Goal: Information Seeking & Learning: Learn about a topic

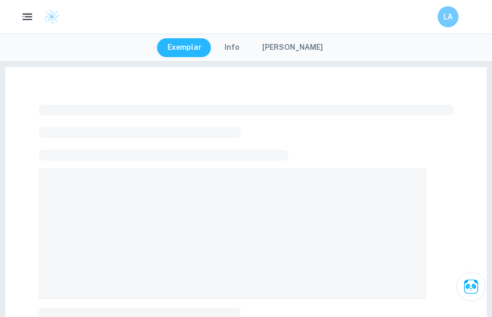
click at [24, 16] on icon "button" at bounding box center [27, 16] width 13 height 13
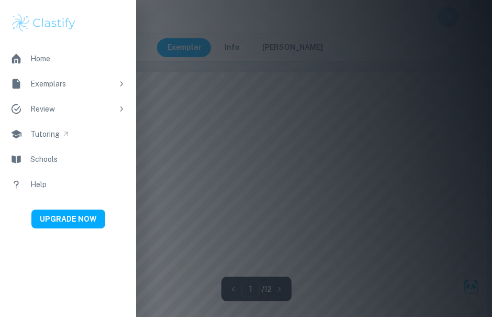
click at [47, 59] on div "Home" at bounding box center [40, 59] width 20 height 12
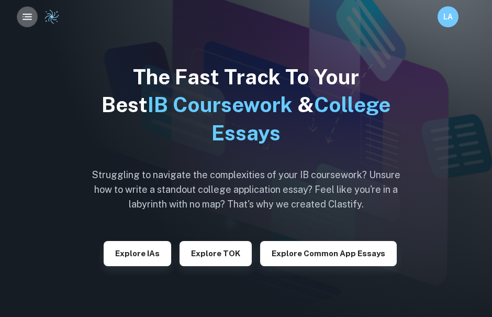
click at [24, 15] on icon "button" at bounding box center [27, 16] width 13 height 13
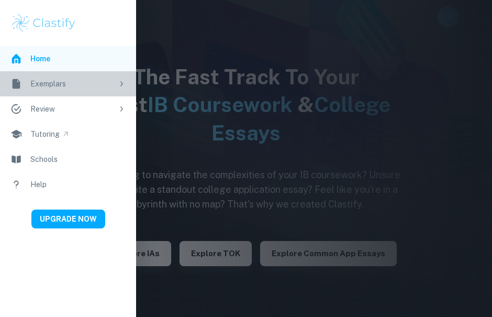
click at [55, 81] on div "Exemplars" at bounding box center [71, 84] width 83 height 12
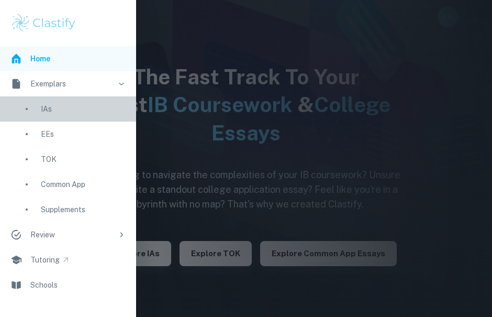
click at [61, 106] on div "IAs" at bounding box center [83, 109] width 85 height 12
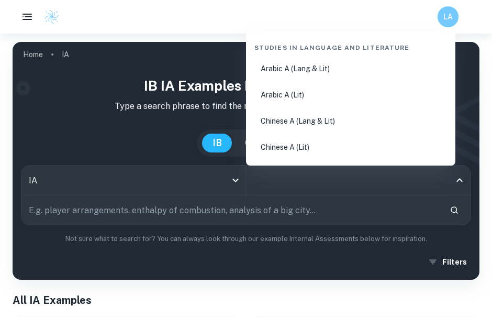
click at [277, 188] on input "All Subjects" at bounding box center [350, 180] width 199 height 20
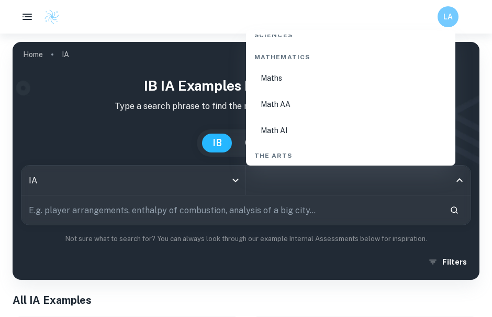
scroll to position [1799, 0]
click at [283, 98] on li "Math AA" at bounding box center [350, 102] width 201 height 24
type input "Math AA"
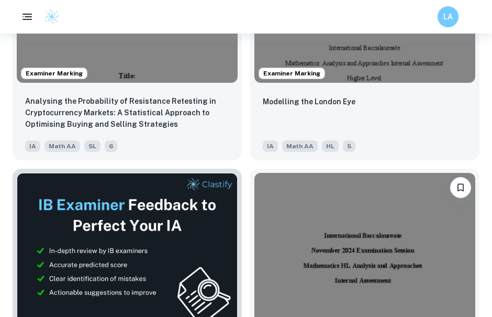
scroll to position [487, 0]
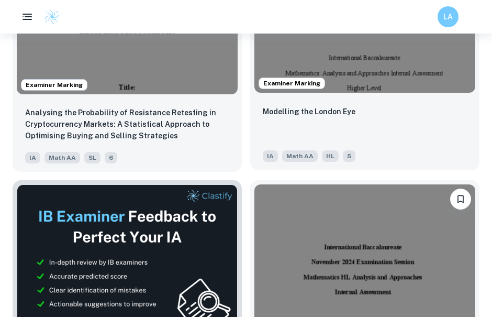
click at [371, 119] on div "Modelling the London Eye" at bounding box center [365, 123] width 204 height 36
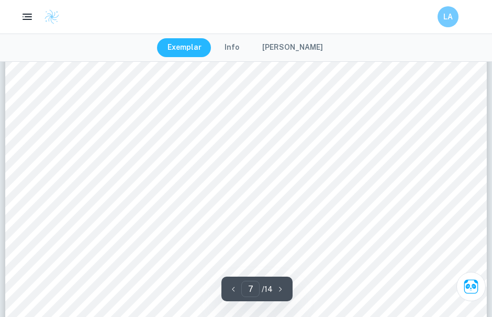
scroll to position [4348, 0]
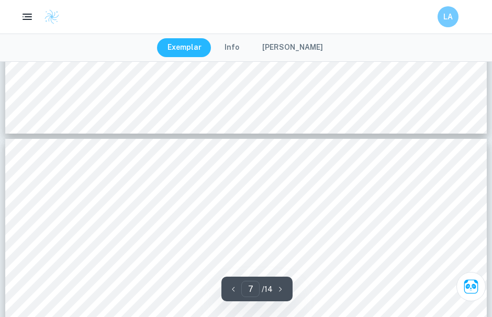
type input "8"
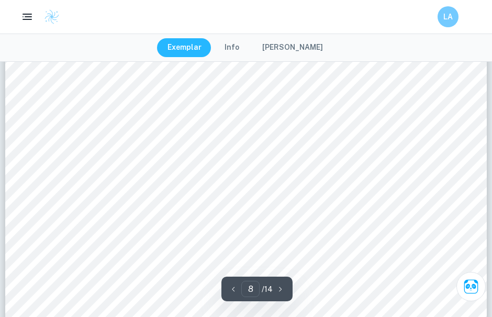
scroll to position [5046, 0]
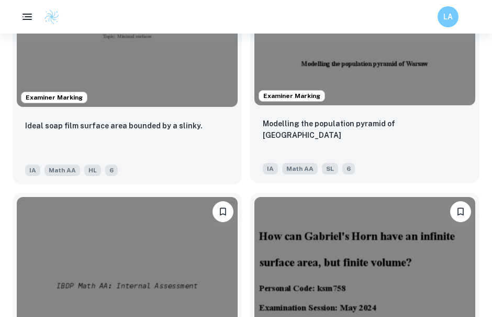
scroll to position [1759, 0]
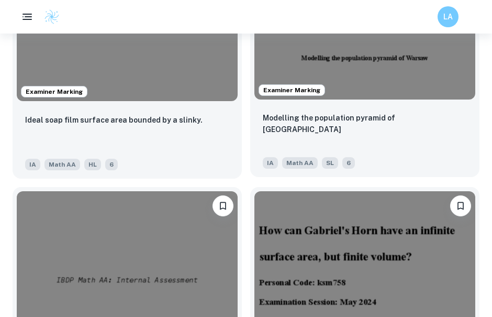
click at [336, 130] on div "Modelling the population pyramid of [GEOGRAPHIC_DATA]" at bounding box center [365, 130] width 204 height 36
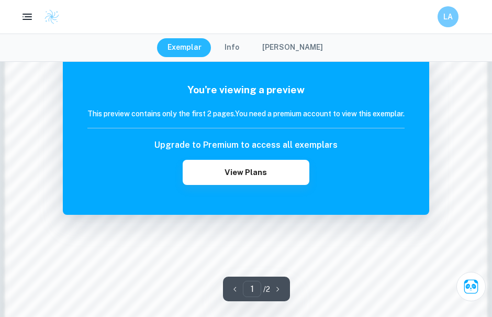
scroll to position [819, 0]
